Goal: Task Accomplishment & Management: Use online tool/utility

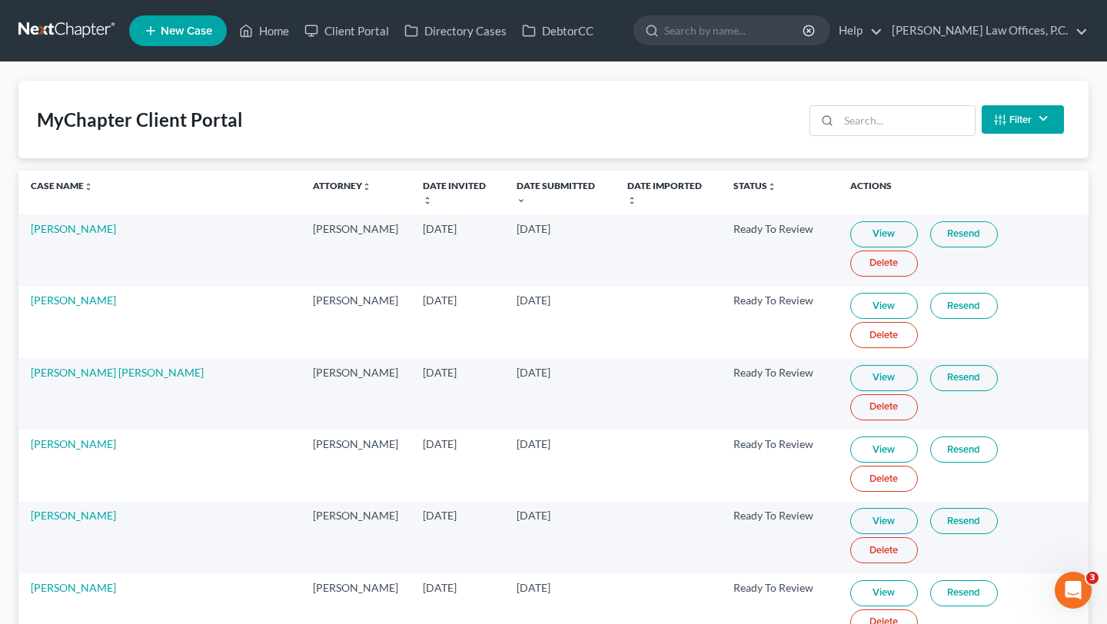
scroll to position [5, 0]
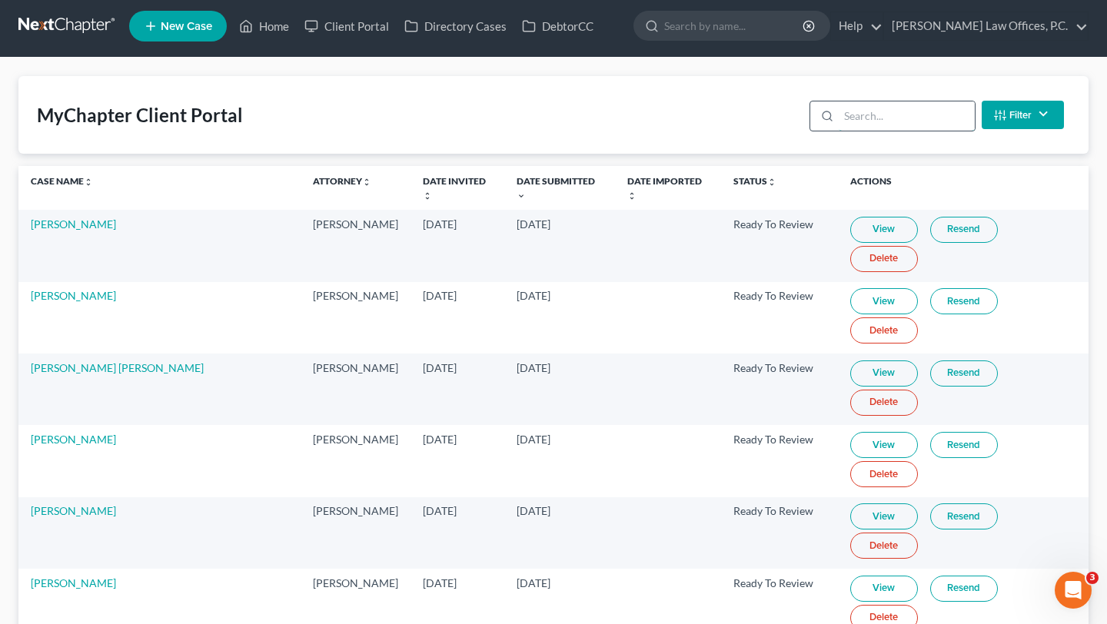
click at [880, 109] on input "search" at bounding box center [907, 115] width 136 height 29
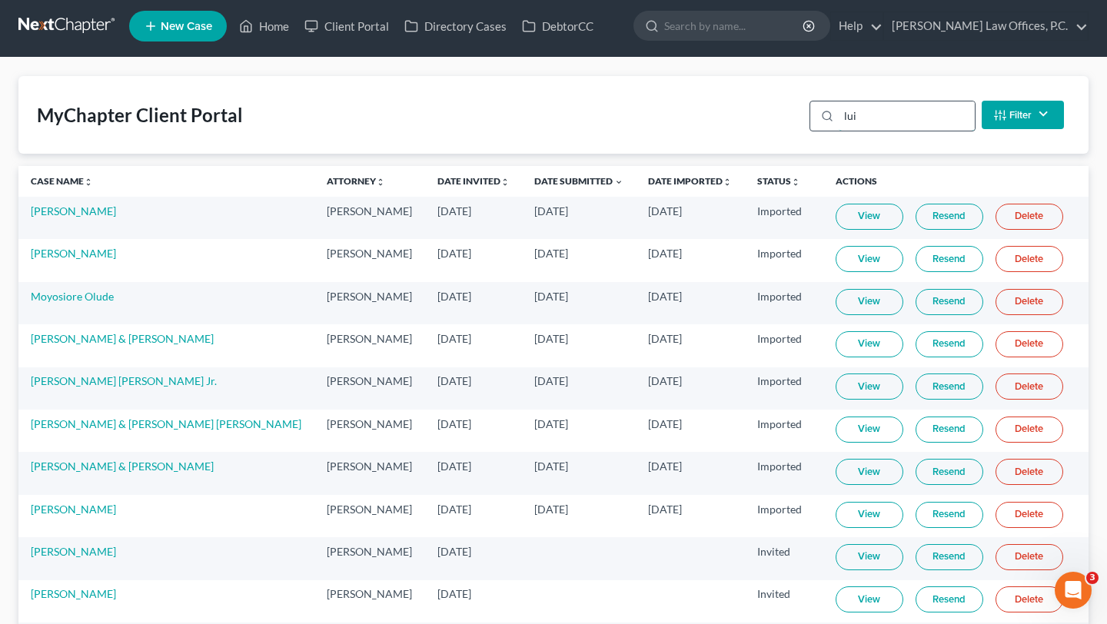
scroll to position [0, 0]
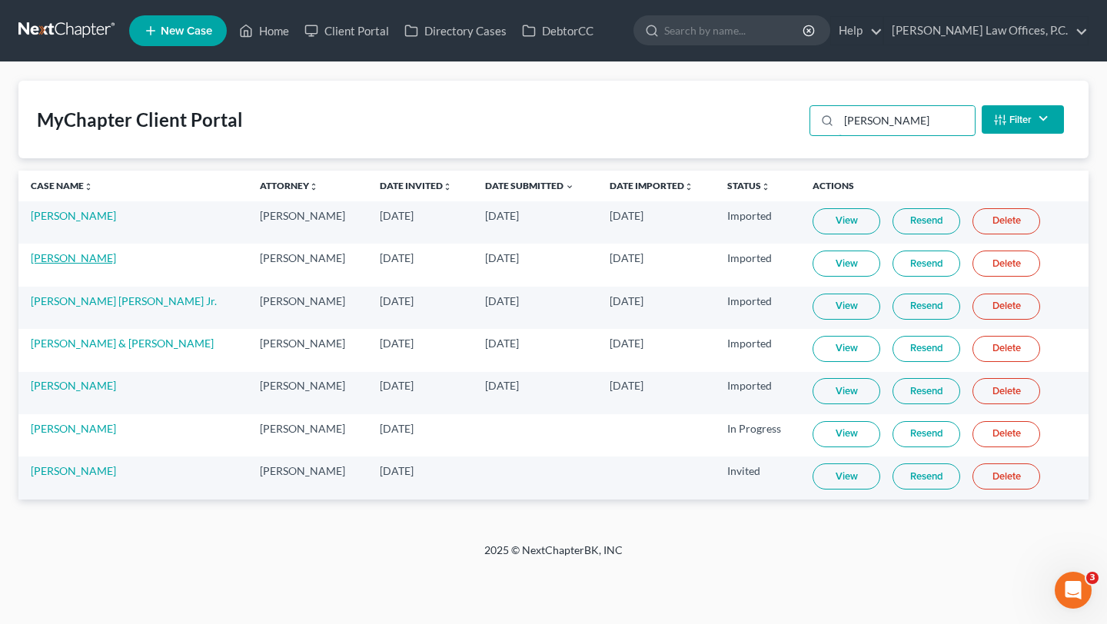
type input "[PERSON_NAME]"
click at [48, 264] on link "[PERSON_NAME]" at bounding box center [73, 257] width 85 height 13
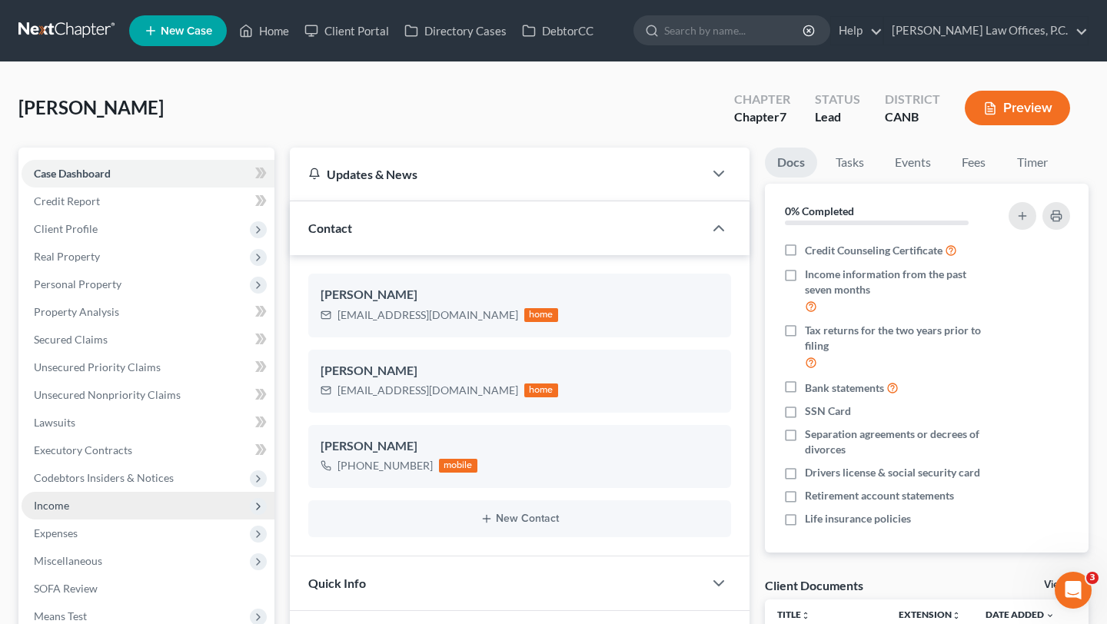
click at [111, 501] on span "Income" at bounding box center [148, 506] width 253 height 28
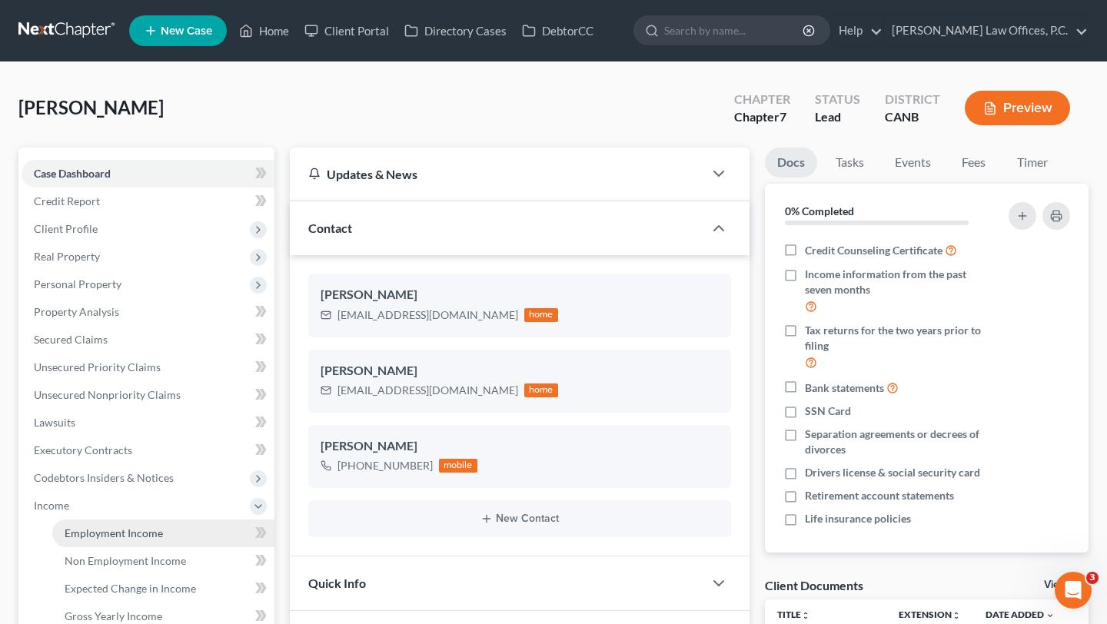
click at [109, 524] on link "Employment Income" at bounding box center [163, 534] width 222 height 28
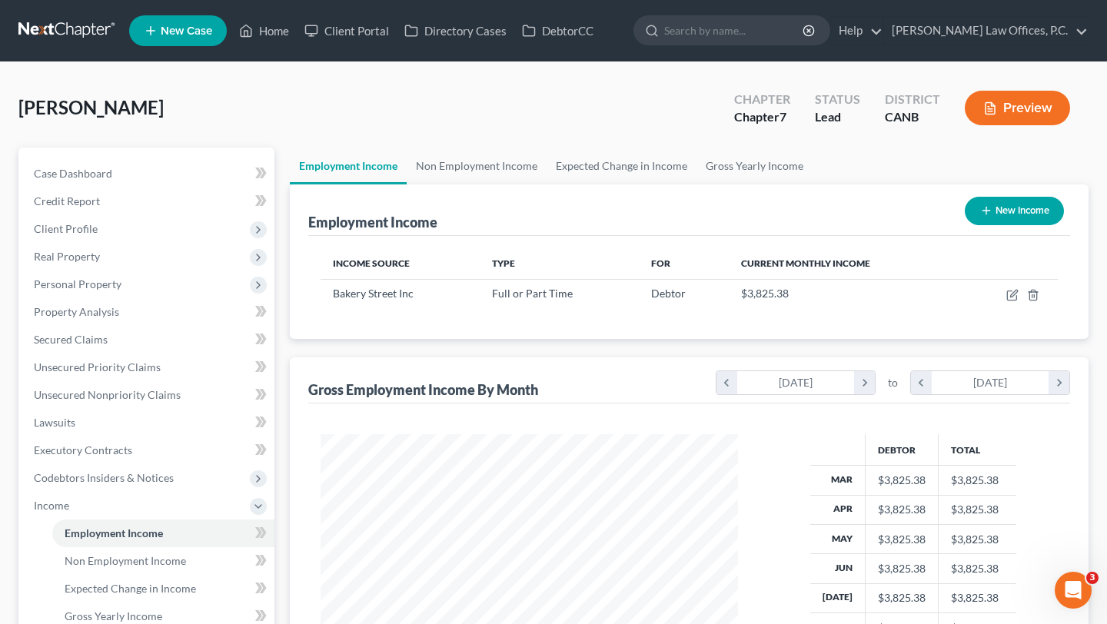
scroll to position [275, 447]
click at [466, 176] on link "Non Employment Income" at bounding box center [477, 166] width 140 height 37
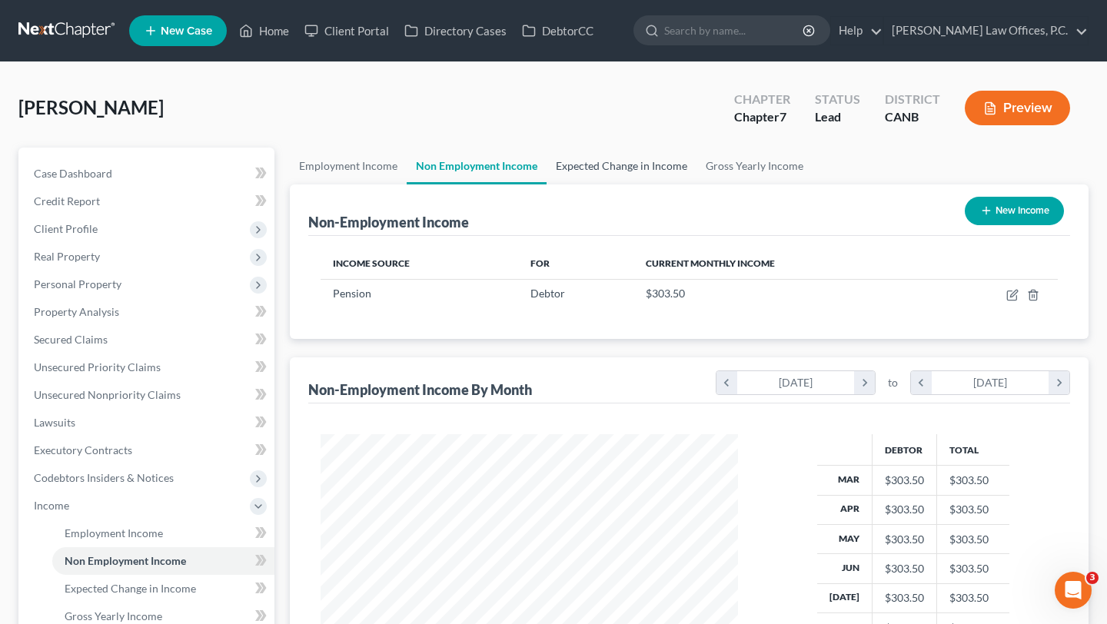
scroll to position [275, 447]
click at [367, 169] on link "Employment Income" at bounding box center [348, 166] width 117 height 37
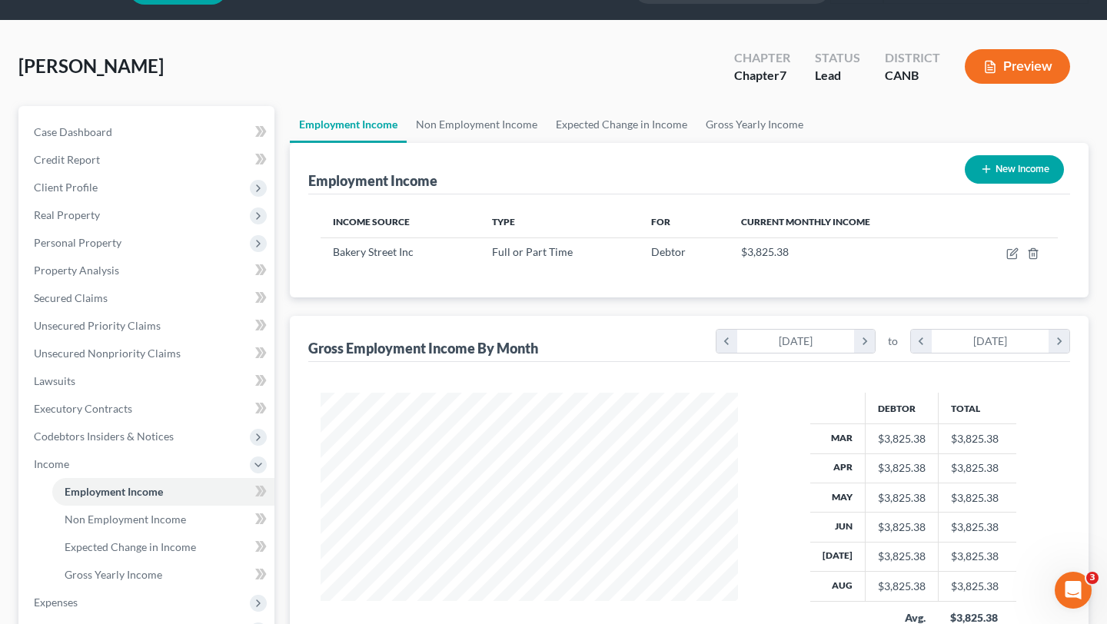
scroll to position [56, 0]
